Goal: Find specific page/section: Find specific page/section

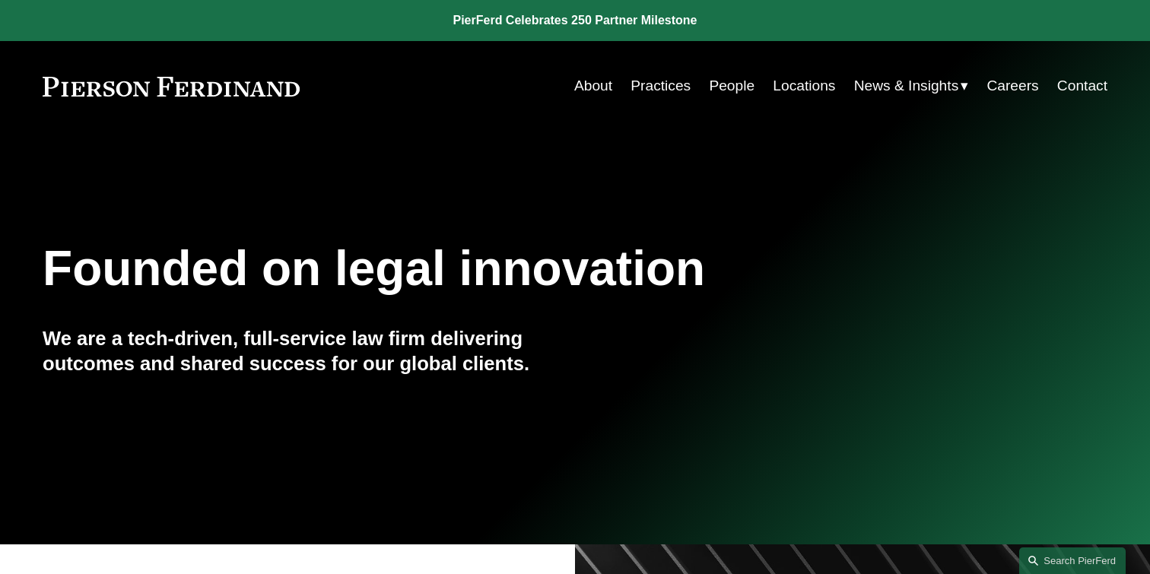
click at [675, 91] on link "Practices" at bounding box center [660, 85] width 60 height 29
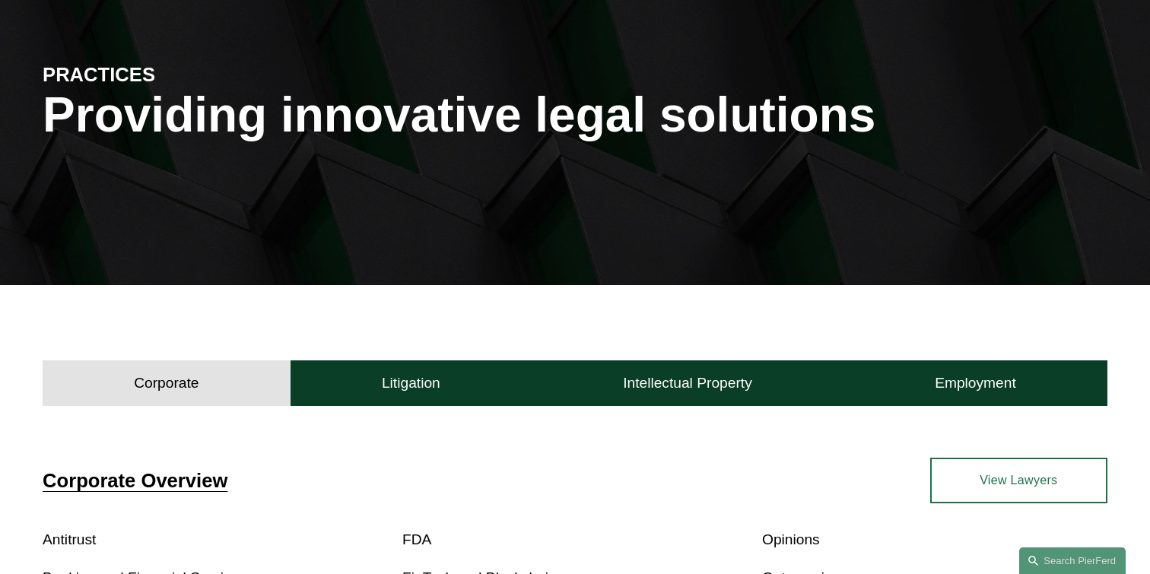
scroll to position [157, 0]
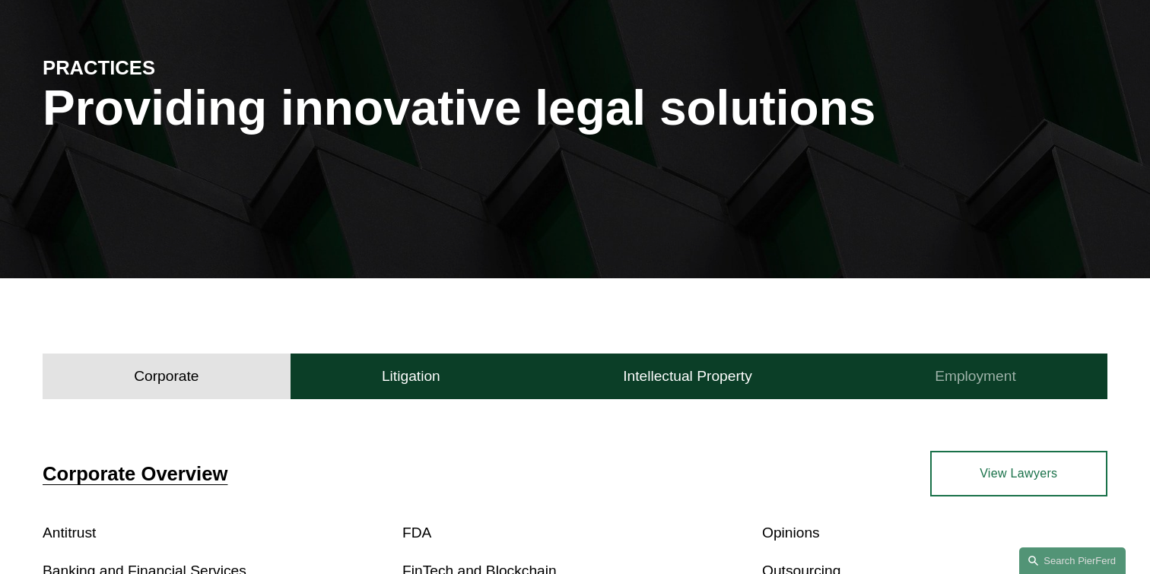
click at [945, 373] on h4 "Employment" at bounding box center [974, 376] width 81 height 18
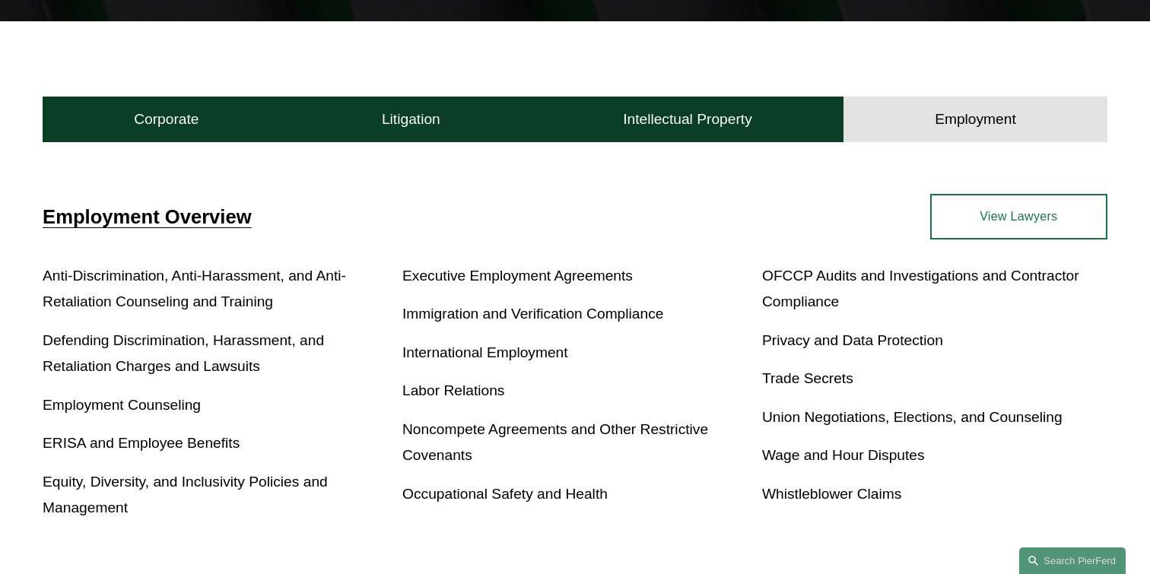
scroll to position [416, 0]
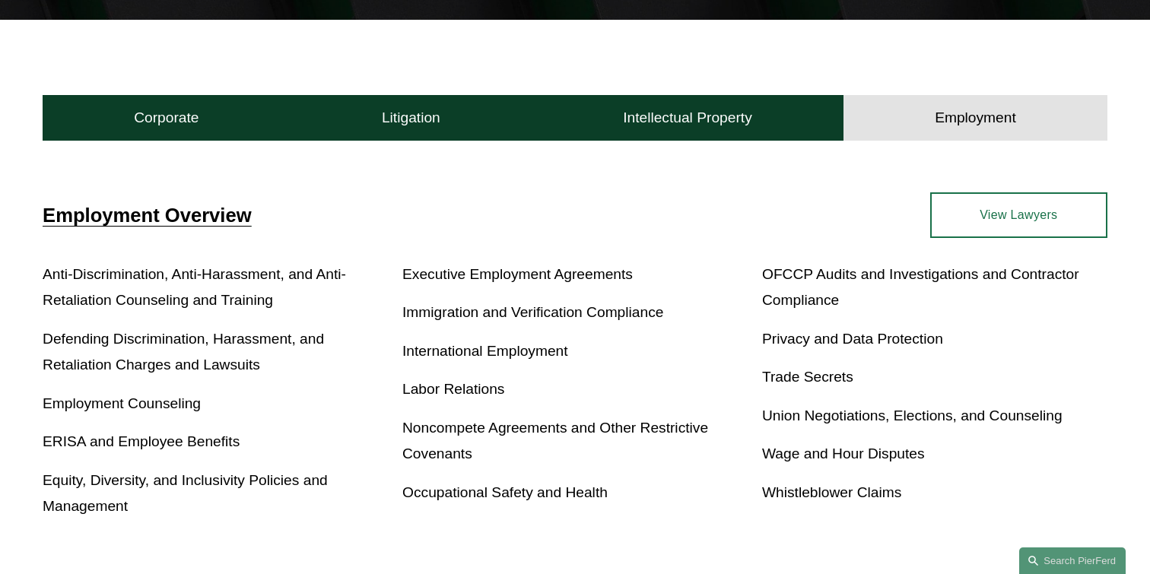
click at [1005, 225] on link "View Lawyers" at bounding box center [1018, 215] width 177 height 46
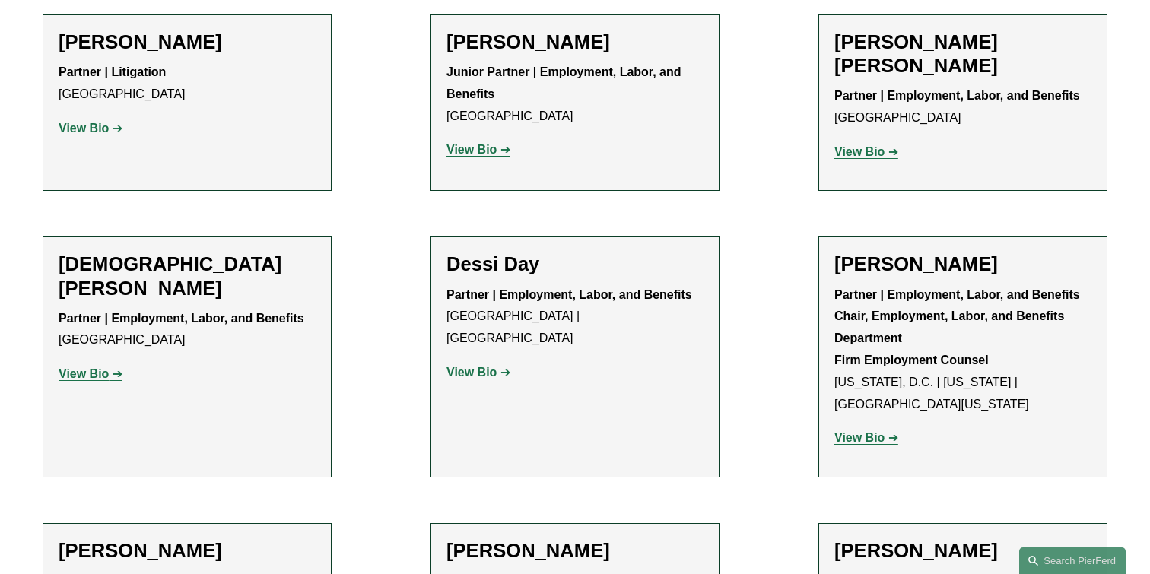
scroll to position [752, 0]
